Goal: Register for event/course

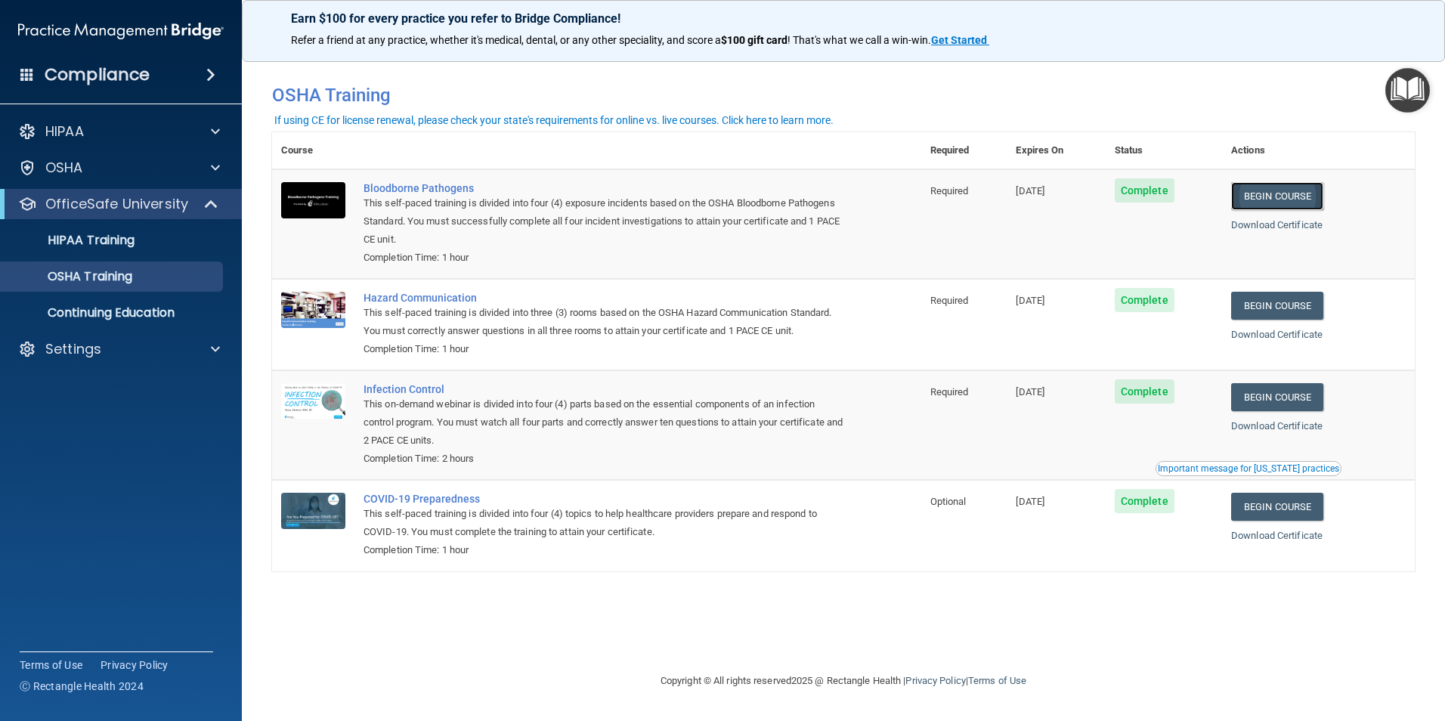
click at [1269, 187] on link "Begin Course" at bounding box center [1277, 196] width 92 height 28
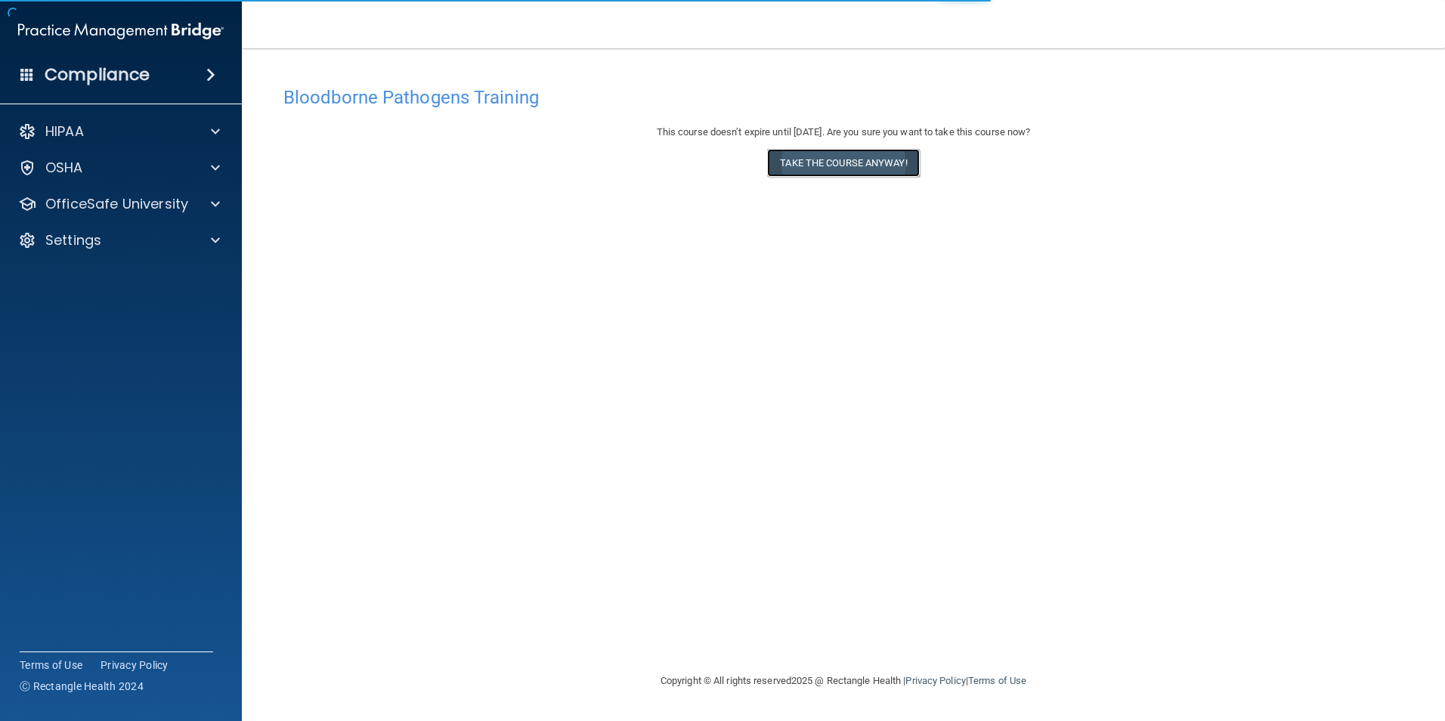
click at [904, 172] on button "Take the course anyway!" at bounding box center [843, 163] width 152 height 28
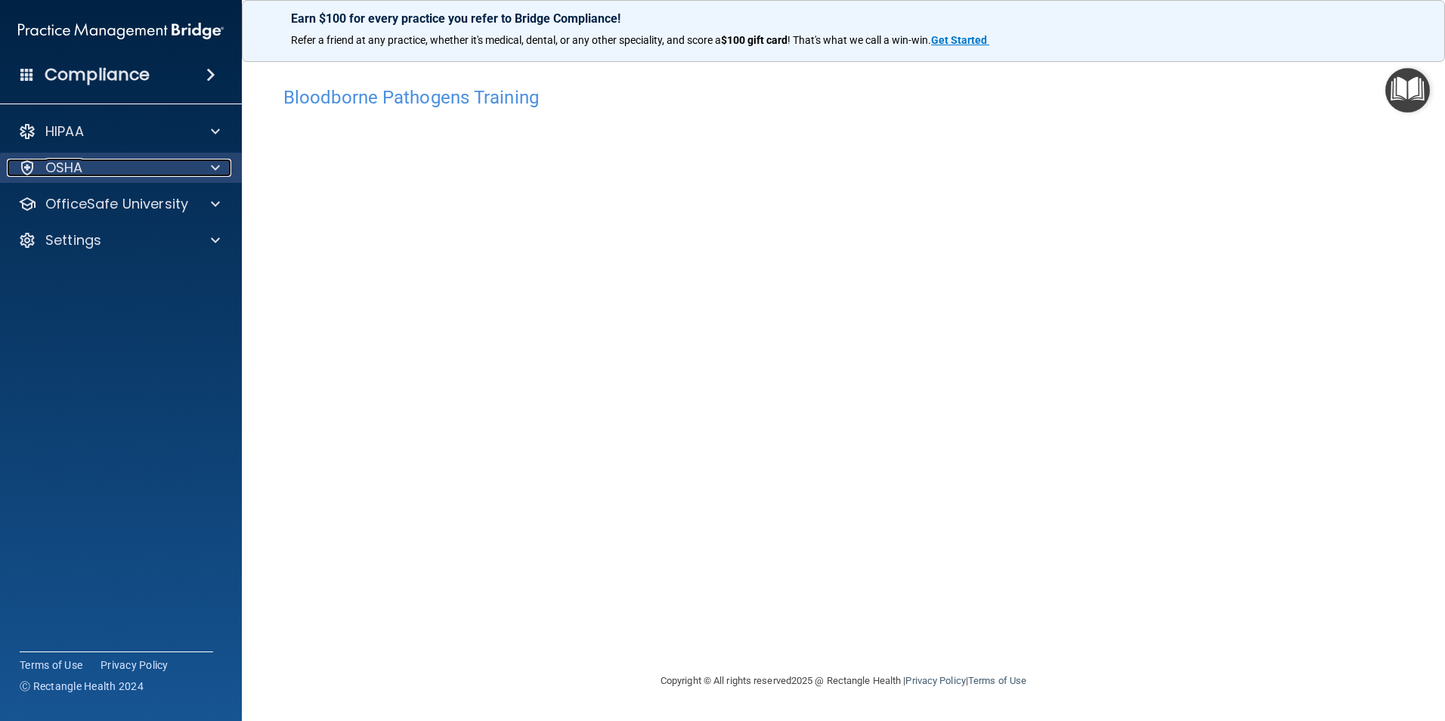
click at [99, 165] on div "OSHA" at bounding box center [100, 168] width 187 height 18
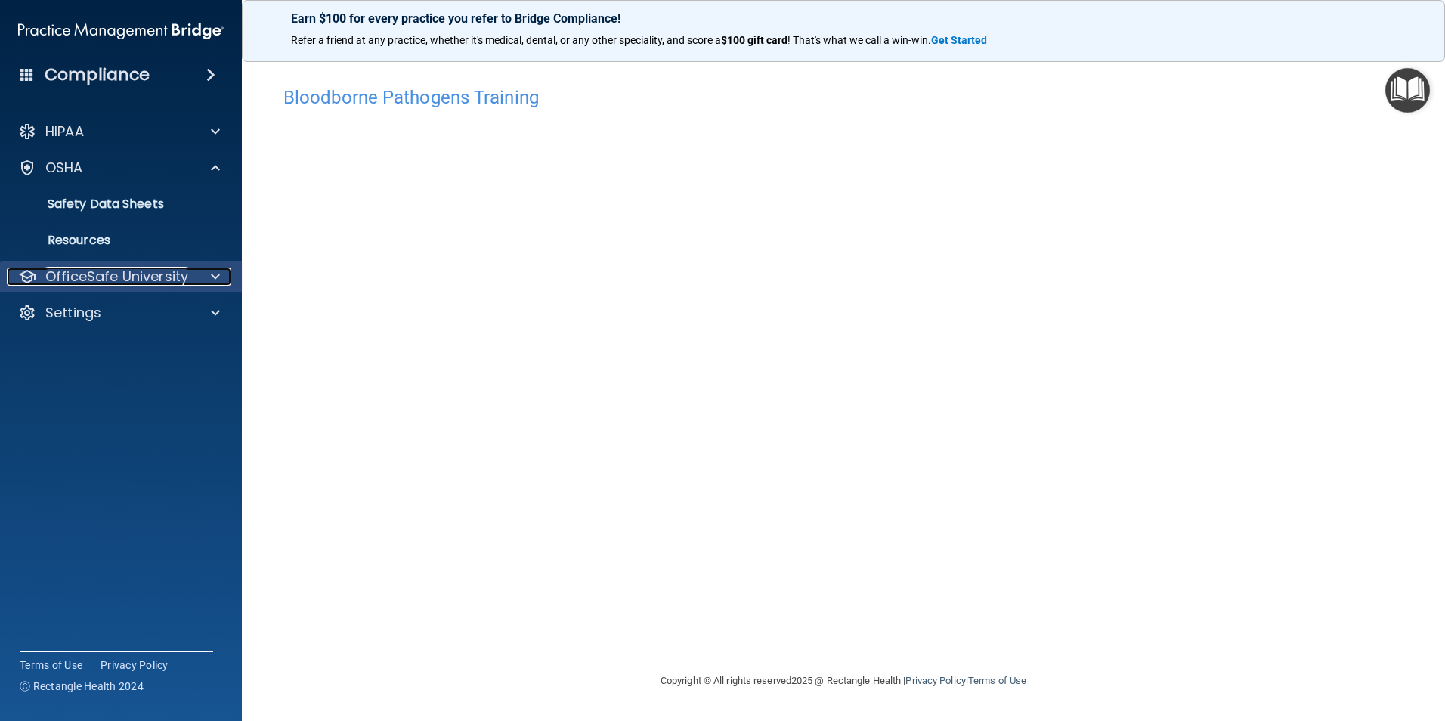
click at [74, 281] on p "OfficeSafe University" at bounding box center [116, 277] width 143 height 18
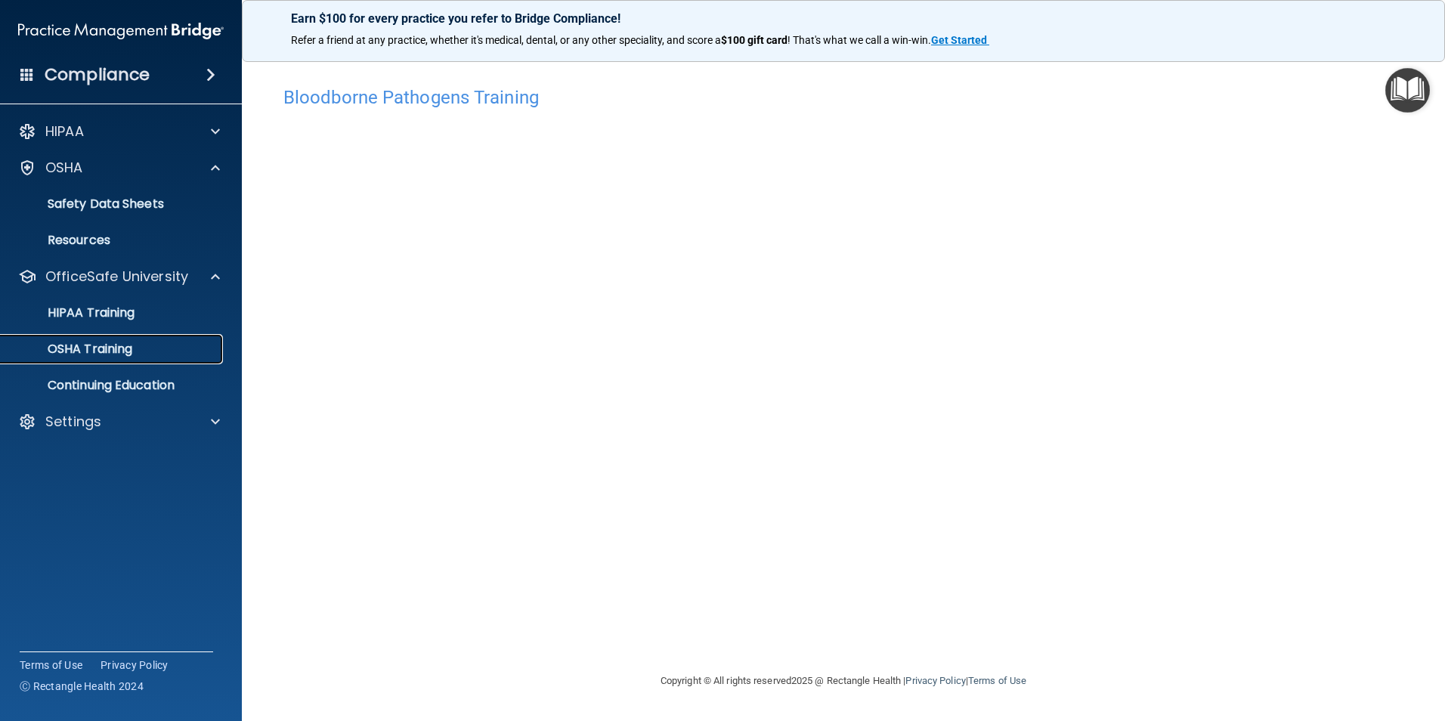
click at [79, 360] on link "OSHA Training" at bounding box center [104, 349] width 238 height 30
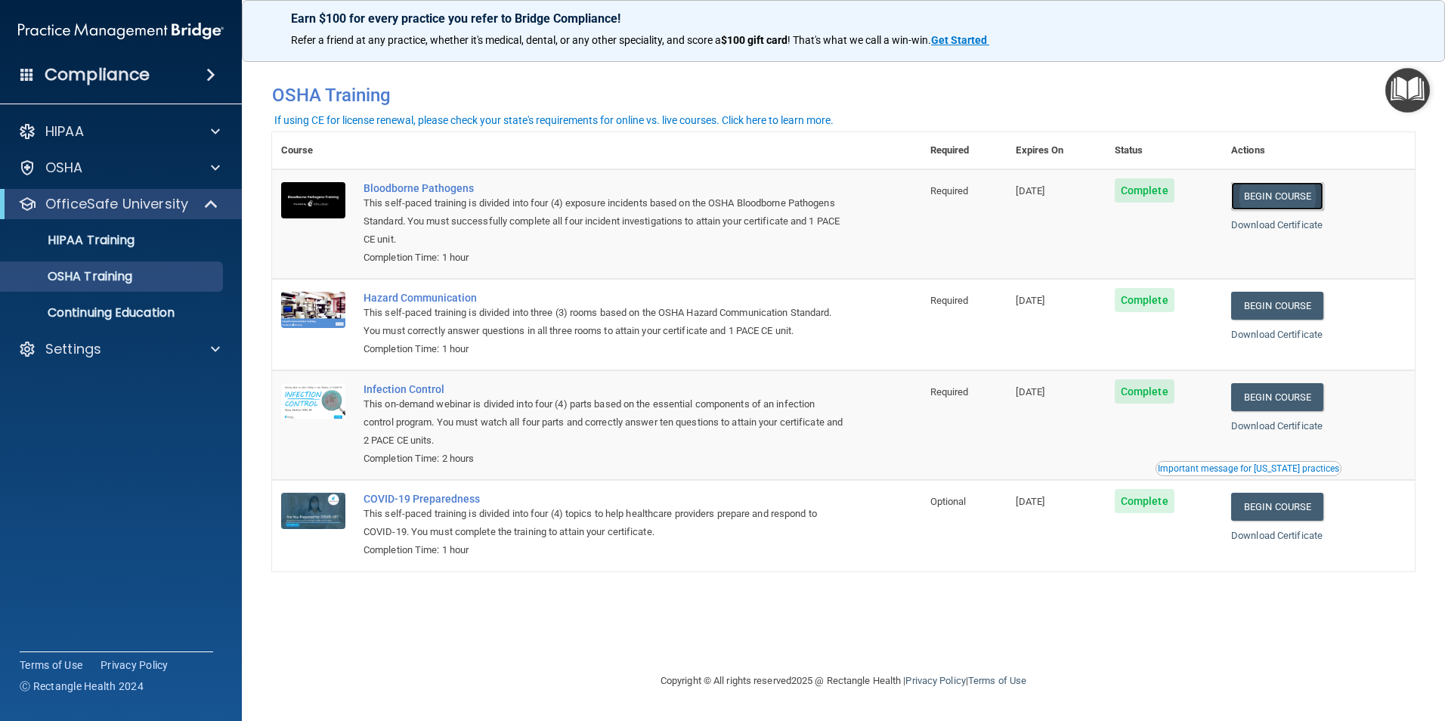
click at [1277, 199] on link "Begin Course" at bounding box center [1277, 196] width 92 height 28
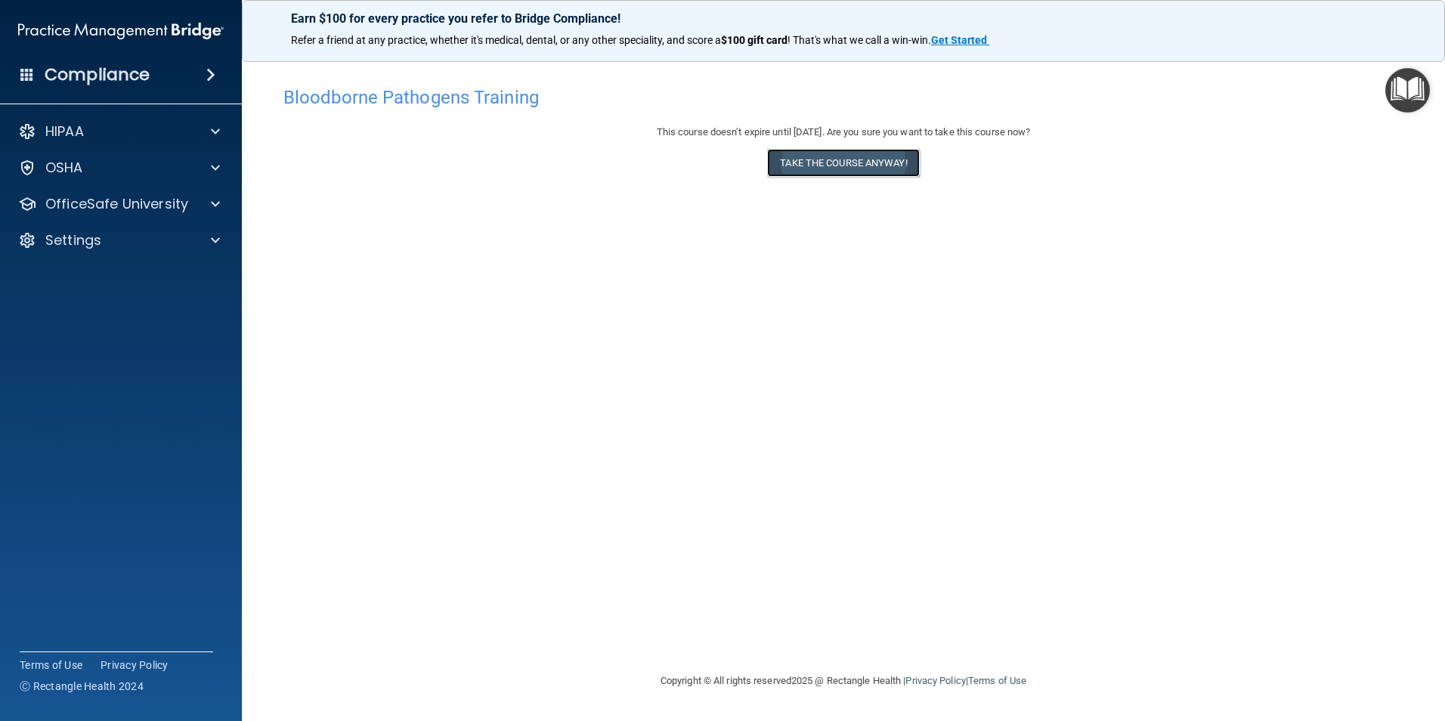
click at [786, 166] on button "Take the course anyway!" at bounding box center [843, 163] width 152 height 28
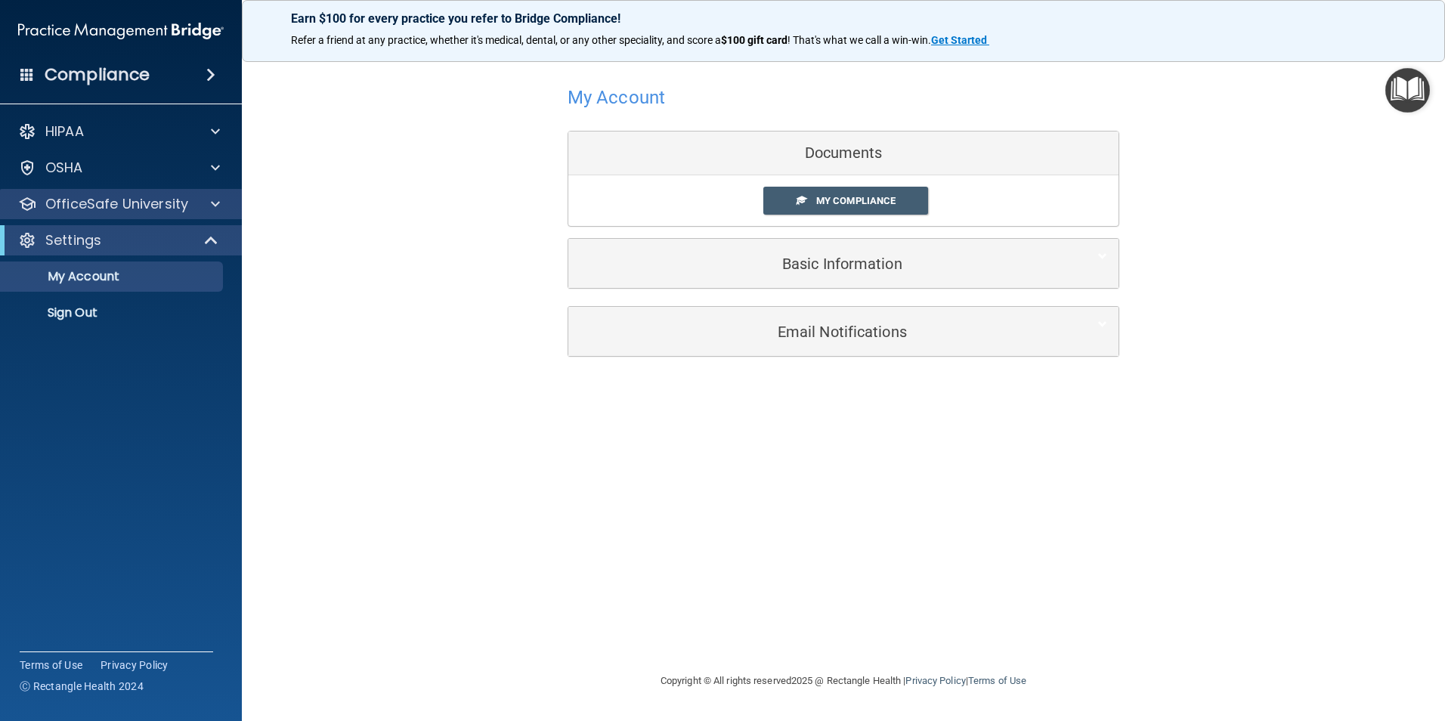
click at [103, 215] on div "OfficeSafe University" at bounding box center [121, 204] width 243 height 30
click at [142, 211] on p "OfficeSafe University" at bounding box center [116, 204] width 143 height 18
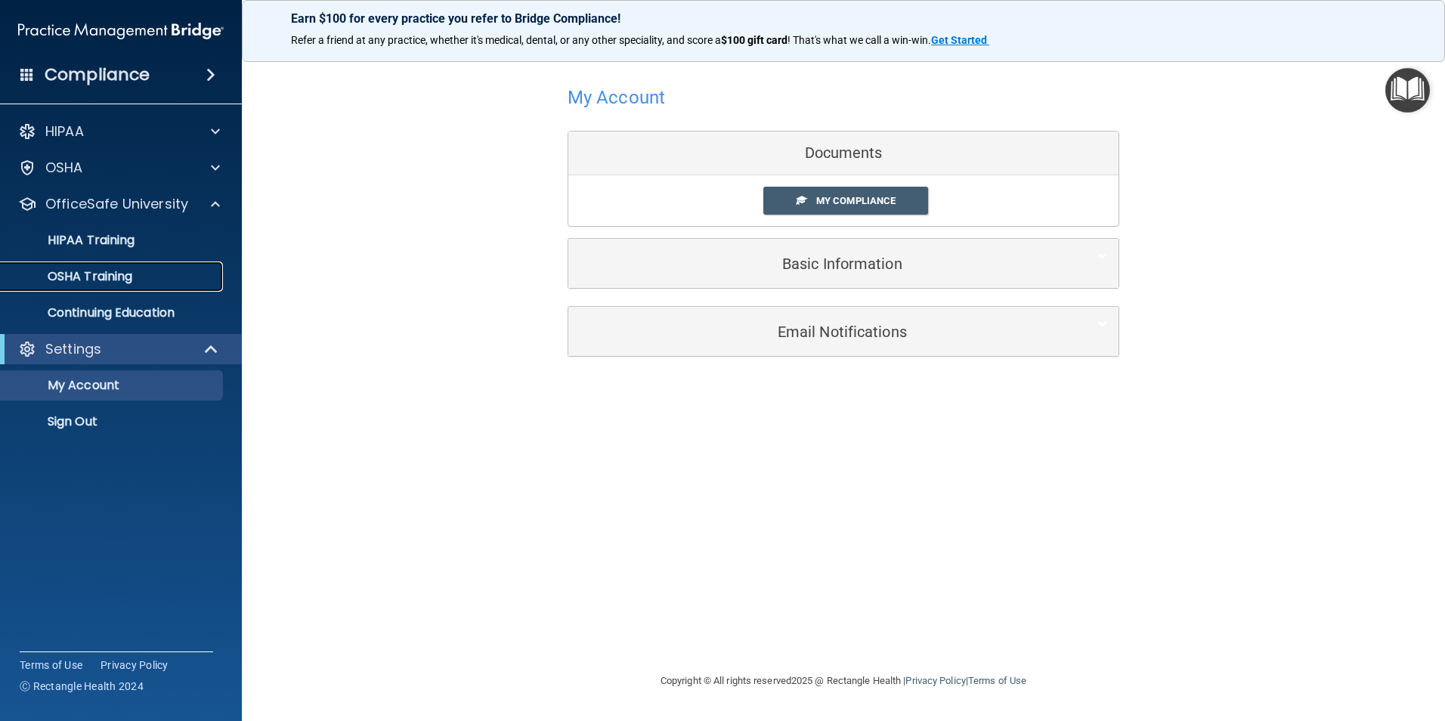
click at [117, 283] on p "OSHA Training" at bounding box center [71, 276] width 122 height 15
